Goal: Information Seeking & Learning: Learn about a topic

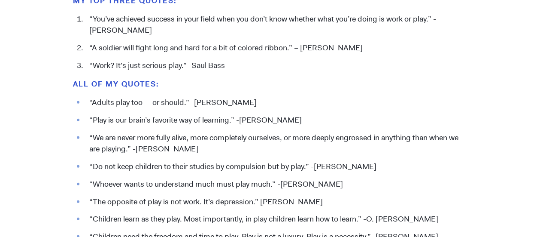
scroll to position [988, 0]
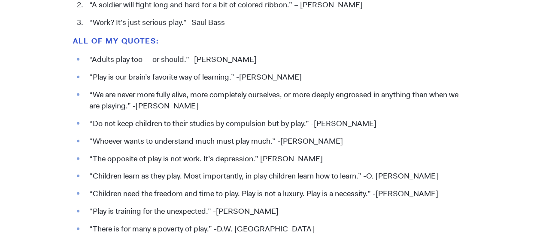
drag, startPoint x: 92, startPoint y: 94, endPoint x: 195, endPoint y: 104, distance: 103.1
click at [195, 104] on li "“We are never more fully alive, more completely ourselves, or more deeply engro…" at bounding box center [277, 100] width 385 height 22
copy li "We are never more fully alive, more completely ourselves, or more deeply engros…"
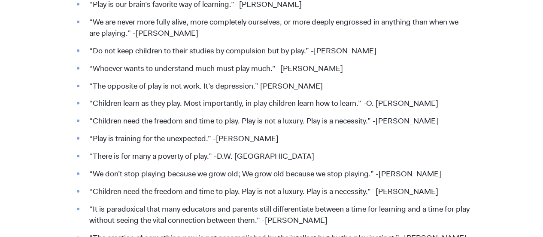
scroll to position [1073, 0]
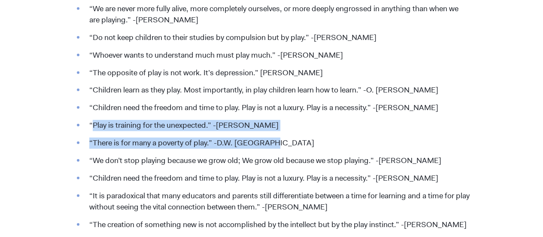
drag, startPoint x: 92, startPoint y: 123, endPoint x: 274, endPoint y: 135, distance: 181.6
click at [274, 135] on ul "“Adults play too — or should.” -[PERSON_NAME] “Play is our brain’s favorite way…" at bounding box center [271, 130] width 397 height 325
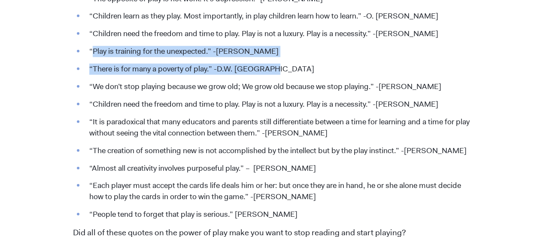
scroll to position [1159, 0]
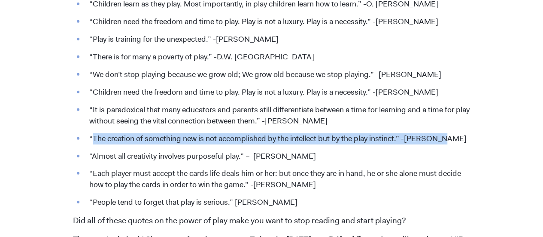
drag, startPoint x: 93, startPoint y: 137, endPoint x: 439, endPoint y: 133, distance: 346.1
click at [439, 133] on ul "“Adults play too — or should.” -[PERSON_NAME] “Play is our brain’s favorite way…" at bounding box center [271, 44] width 397 height 325
copy li "The creation of something new is not accomplished by the intellect but by the p…"
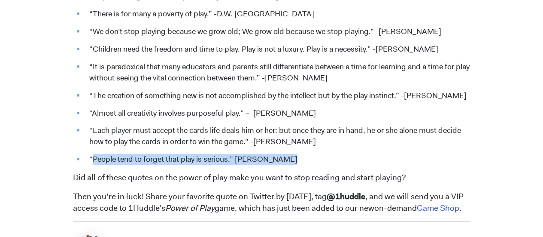
drag, startPoint x: 289, startPoint y: 159, endPoint x: 94, endPoint y: 161, distance: 194.1
click at [94, 161] on li "“People tend to forget that play is serious.” [PERSON_NAME]" at bounding box center [277, 159] width 385 height 11
copy li "People tend to forget that play is serious.” [PERSON_NAME]"
